Goal: Information Seeking & Learning: Obtain resource

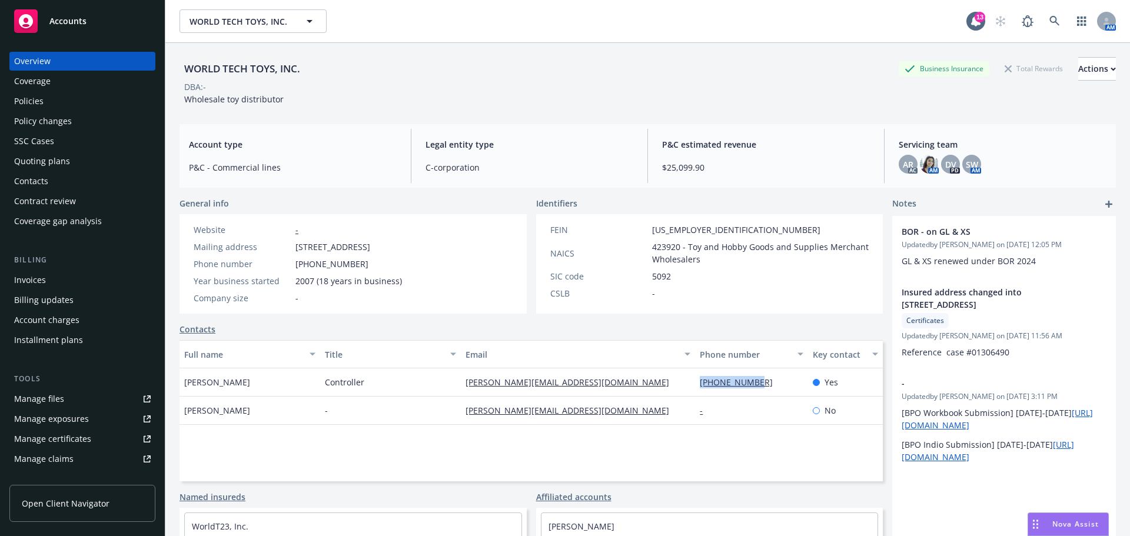
click at [89, 171] on div "Quoting plans" at bounding box center [82, 161] width 137 height 19
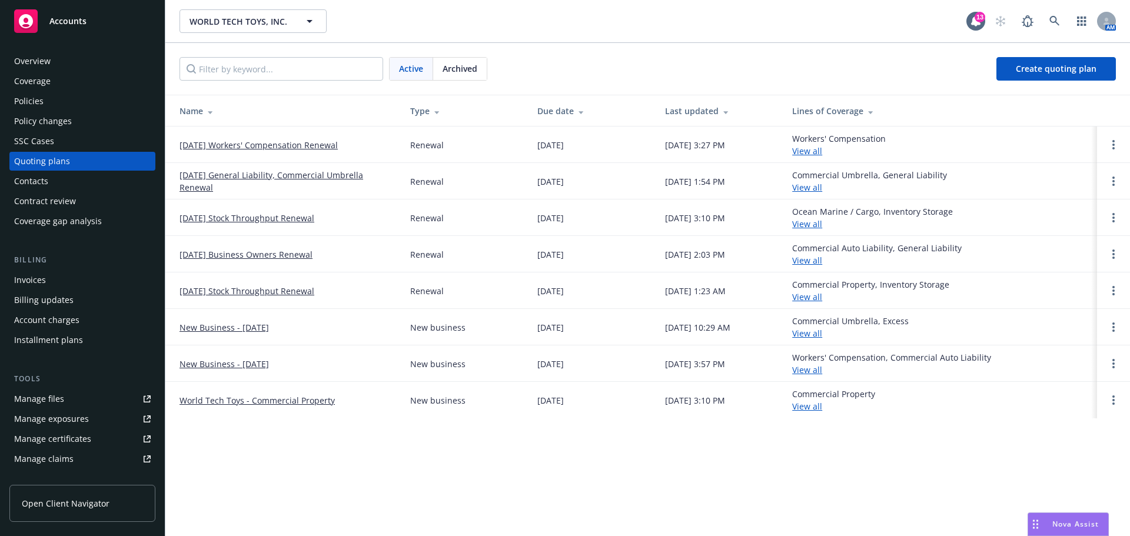
click at [265, 146] on link "[DATE] Workers' Compensation Renewal" at bounding box center [259, 145] width 158 height 12
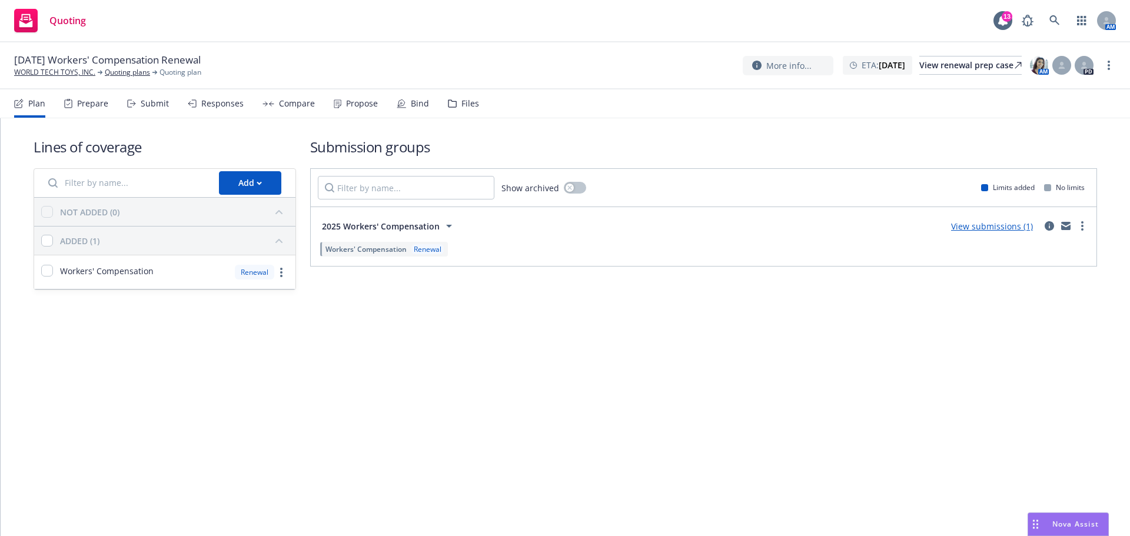
click at [476, 118] on div "Files" at bounding box center [463, 103] width 31 height 28
